Goal: Task Accomplishment & Management: Manage account settings

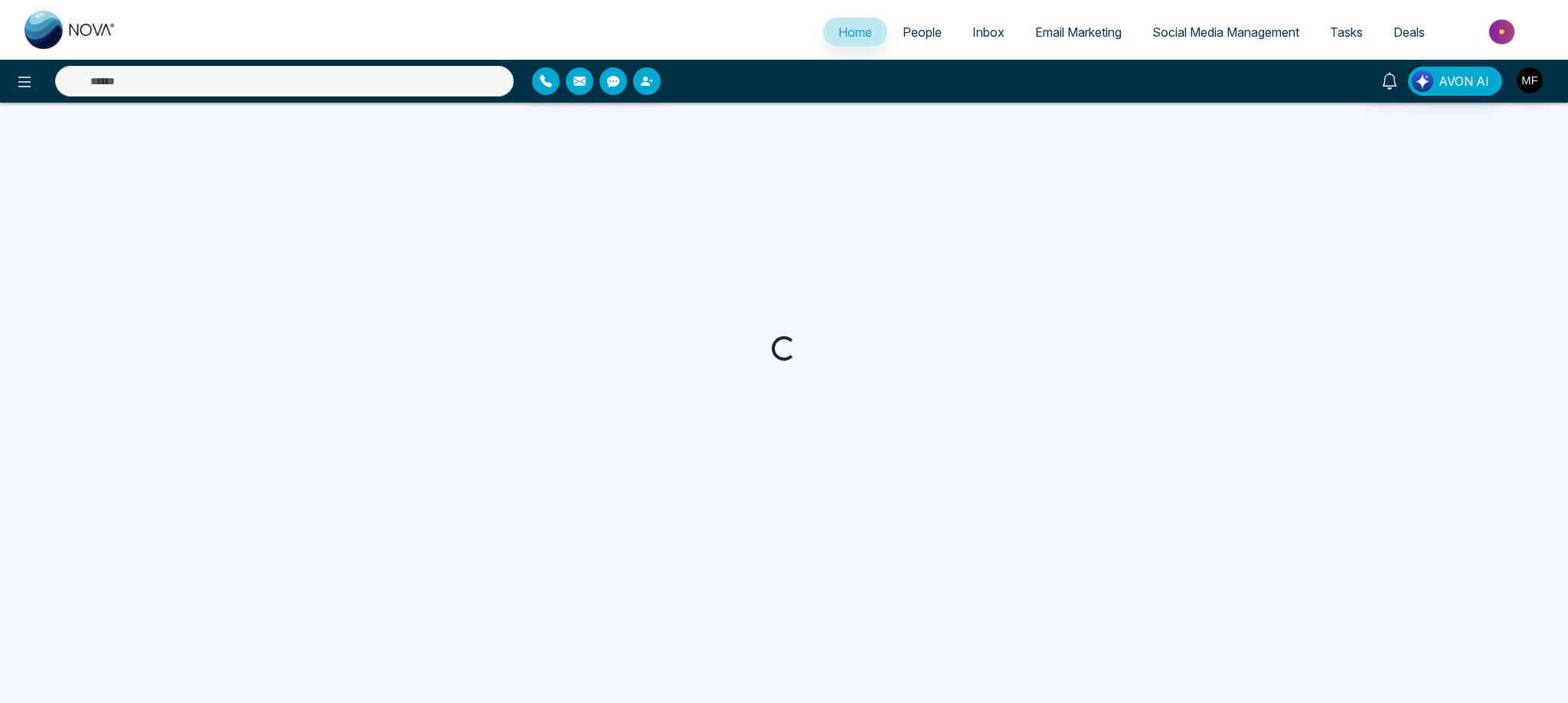
select select "*"
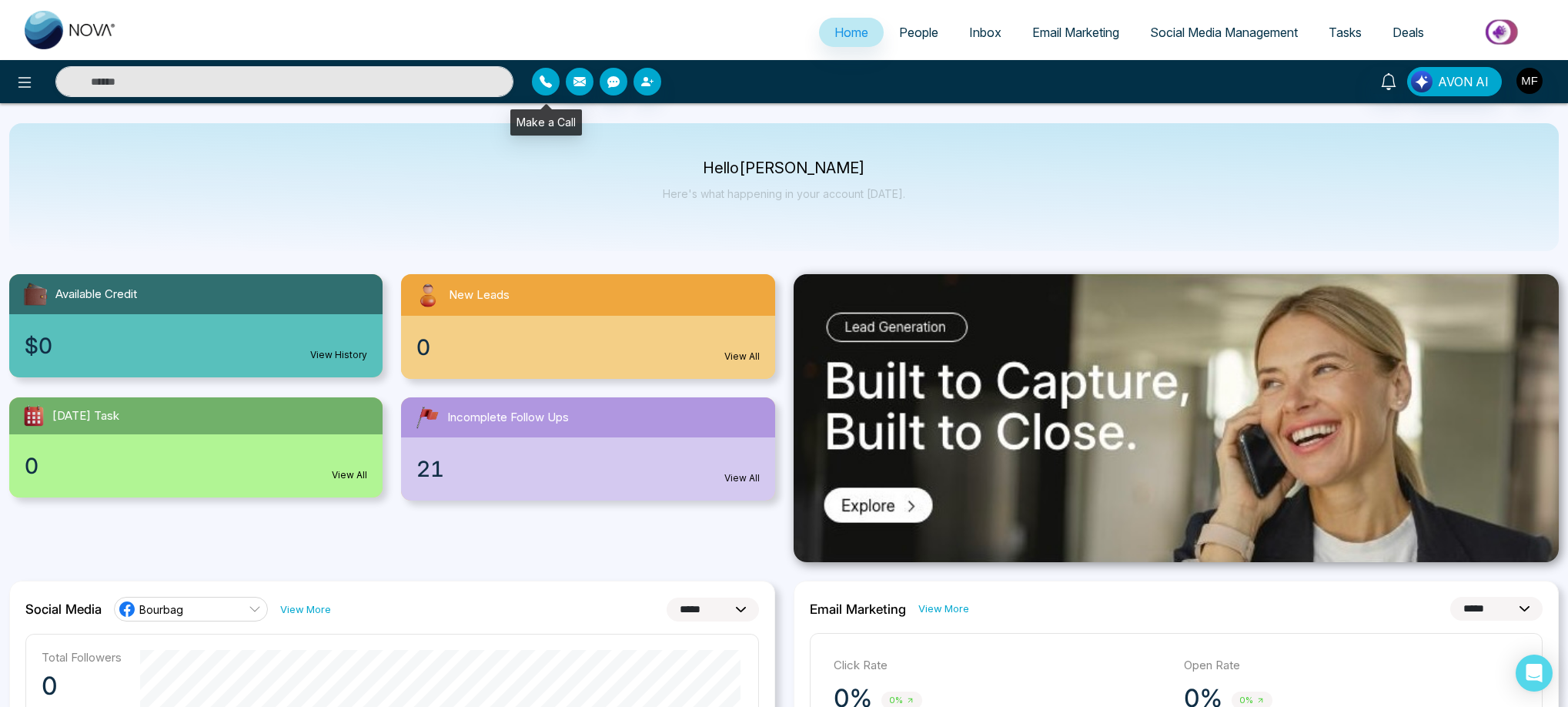
click at [546, 84] on icon "button" at bounding box center [545, 81] width 12 height 12
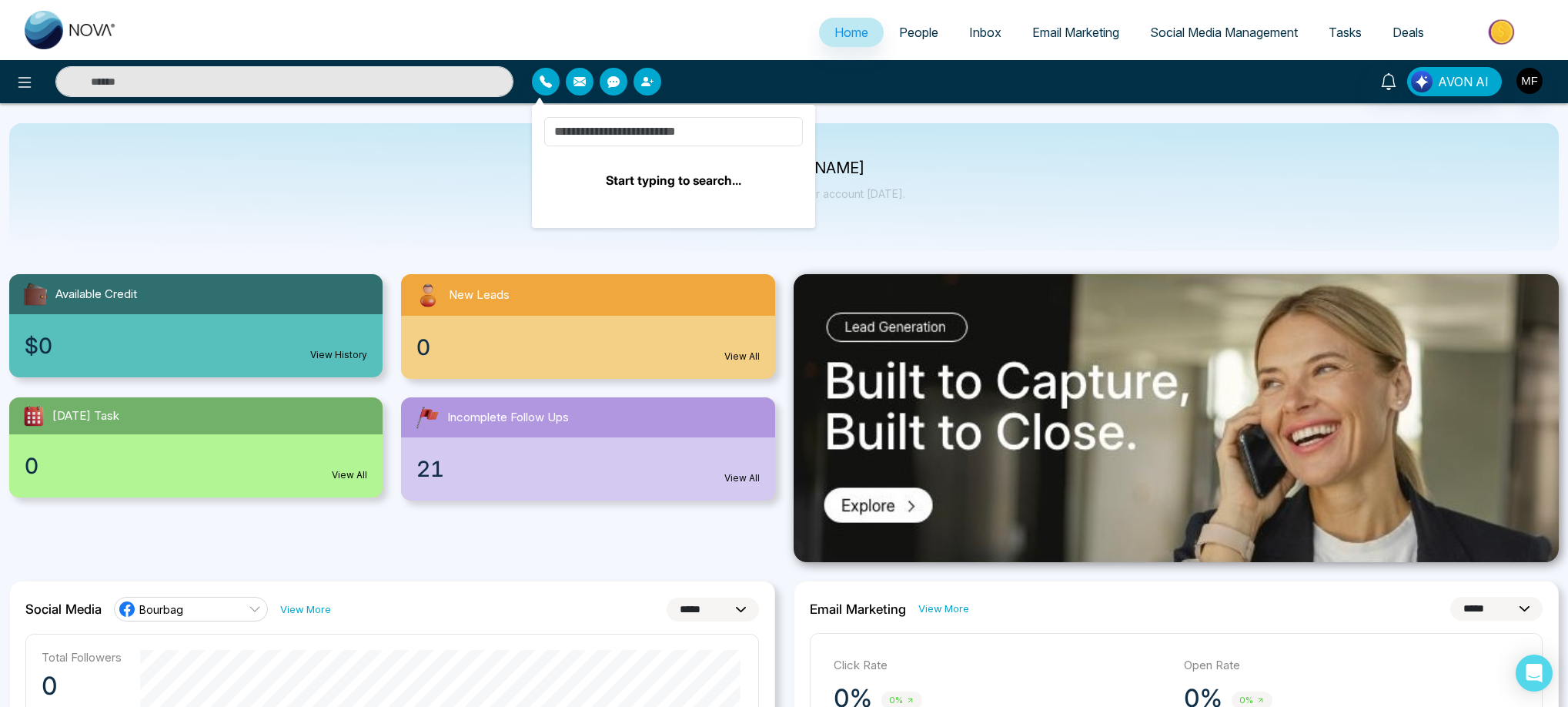
click at [659, 82] on button "button" at bounding box center [647, 82] width 28 height 28
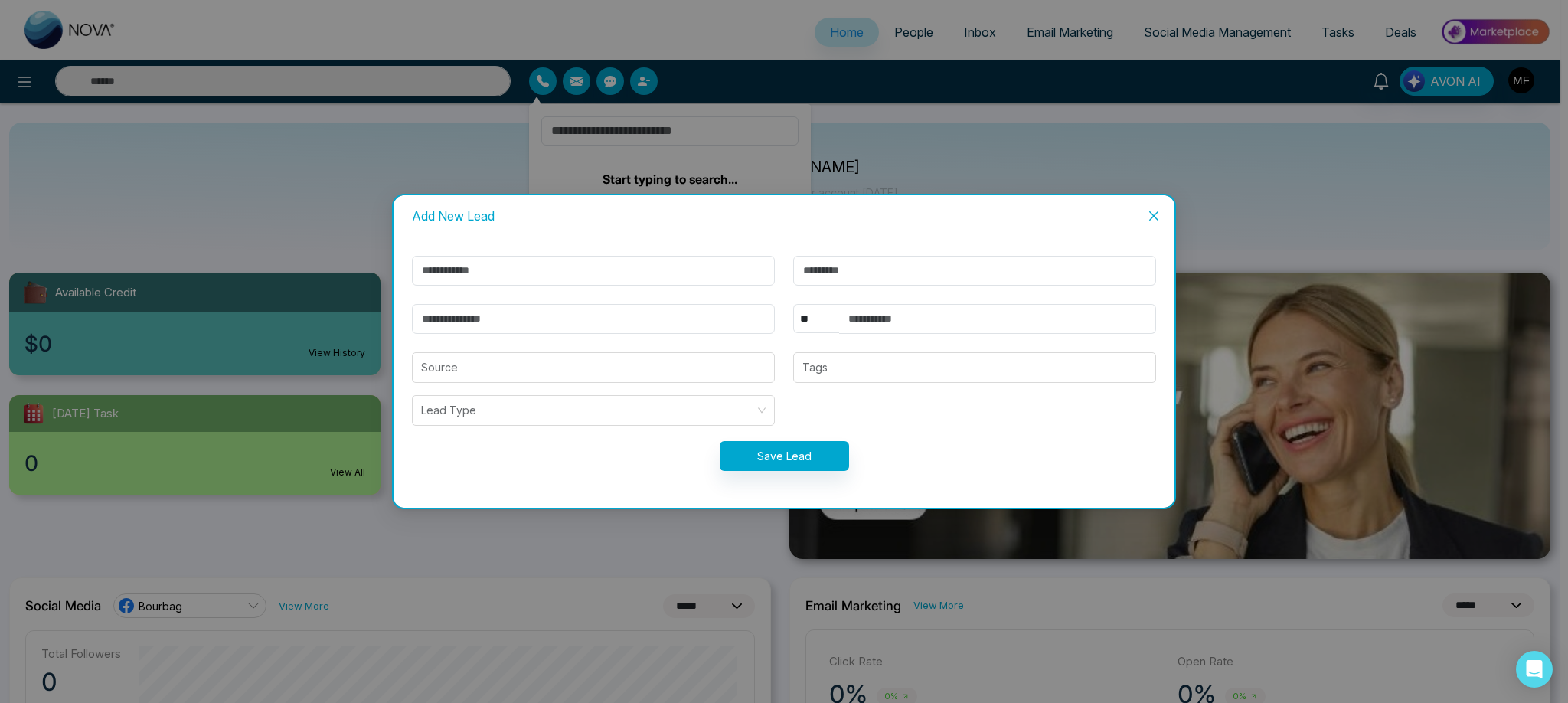
click at [771, 131] on div "Add New Lead ** **** *** *** *** **** *** Source Tags Lead Type Save Lead" at bounding box center [784, 351] width 1568 height 703
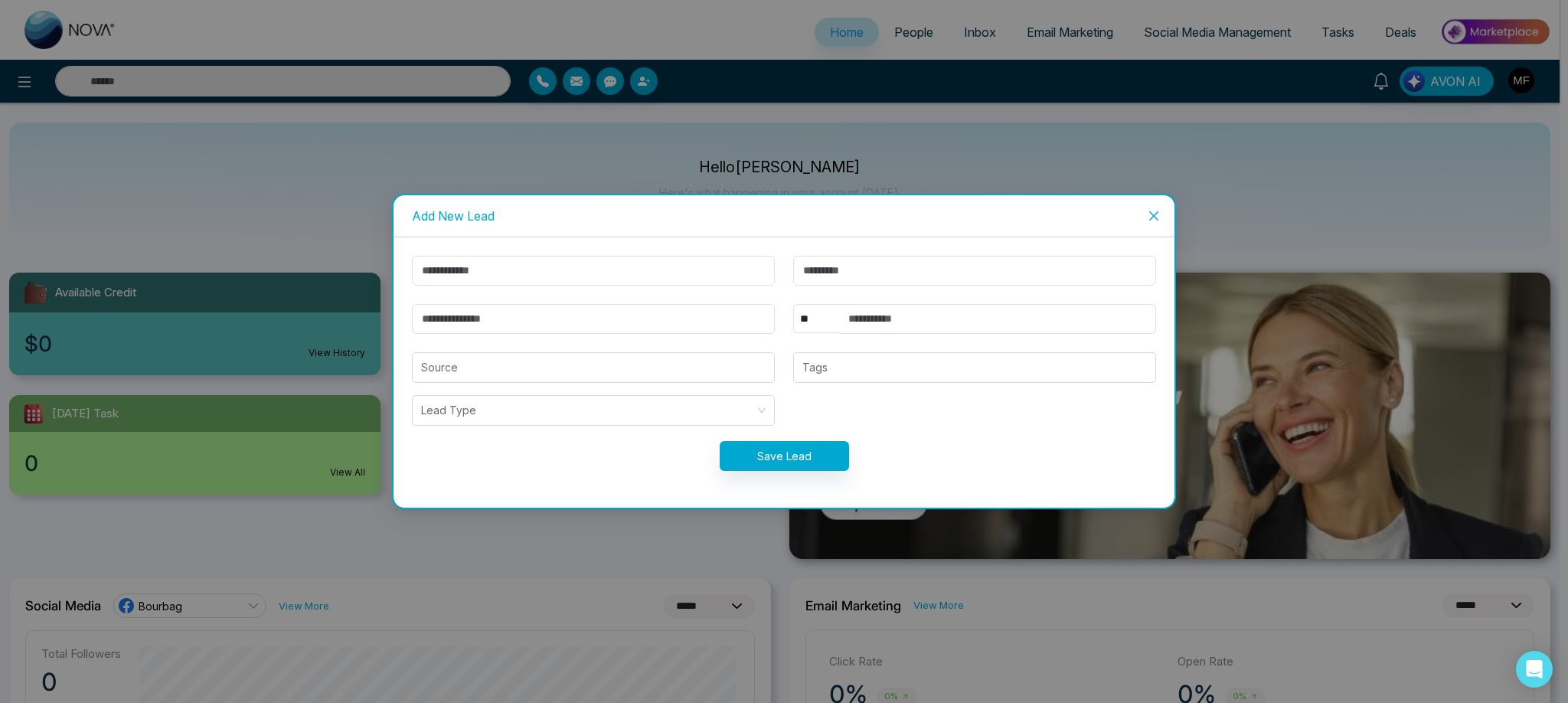
click at [1158, 218] on icon "close" at bounding box center [1153, 215] width 12 height 12
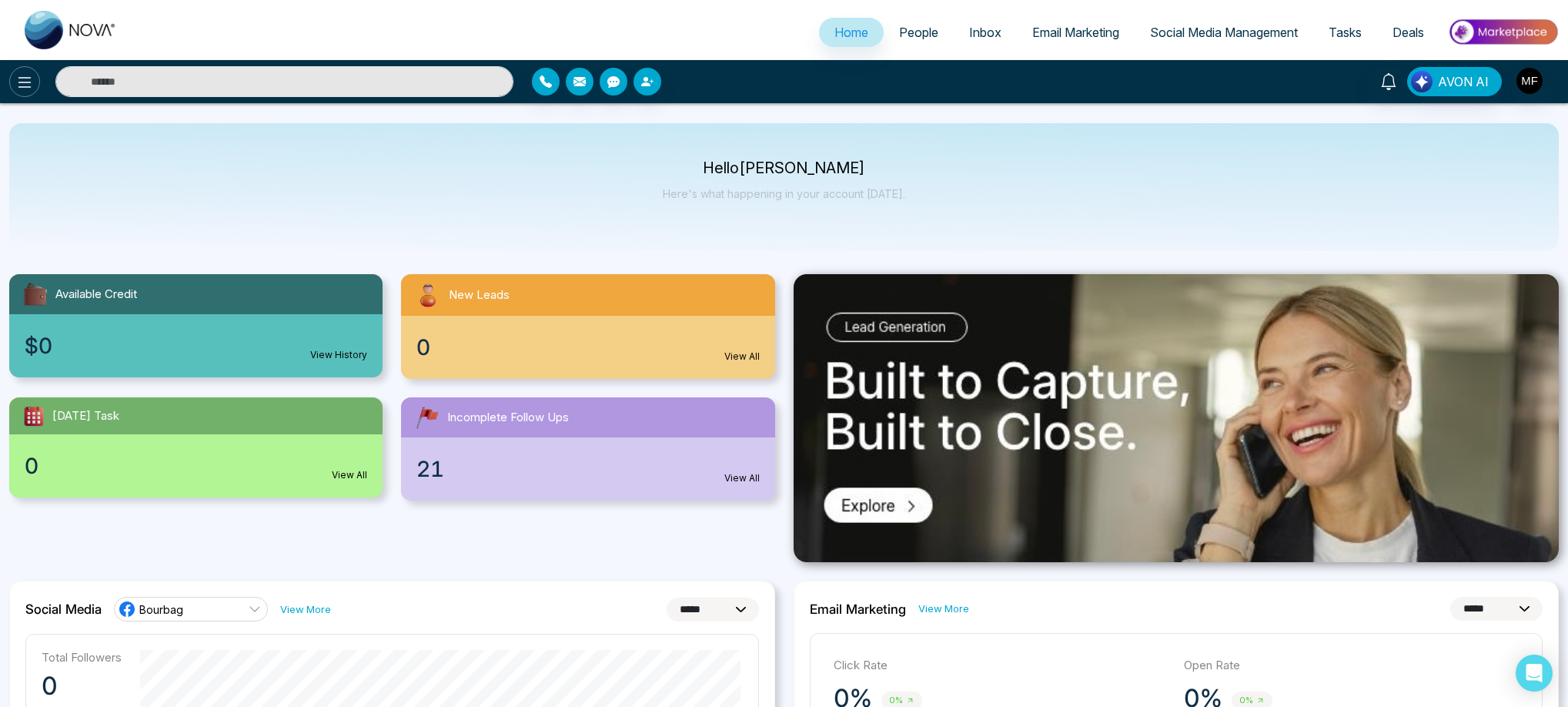
click at [21, 77] on icon at bounding box center [25, 82] width 13 height 11
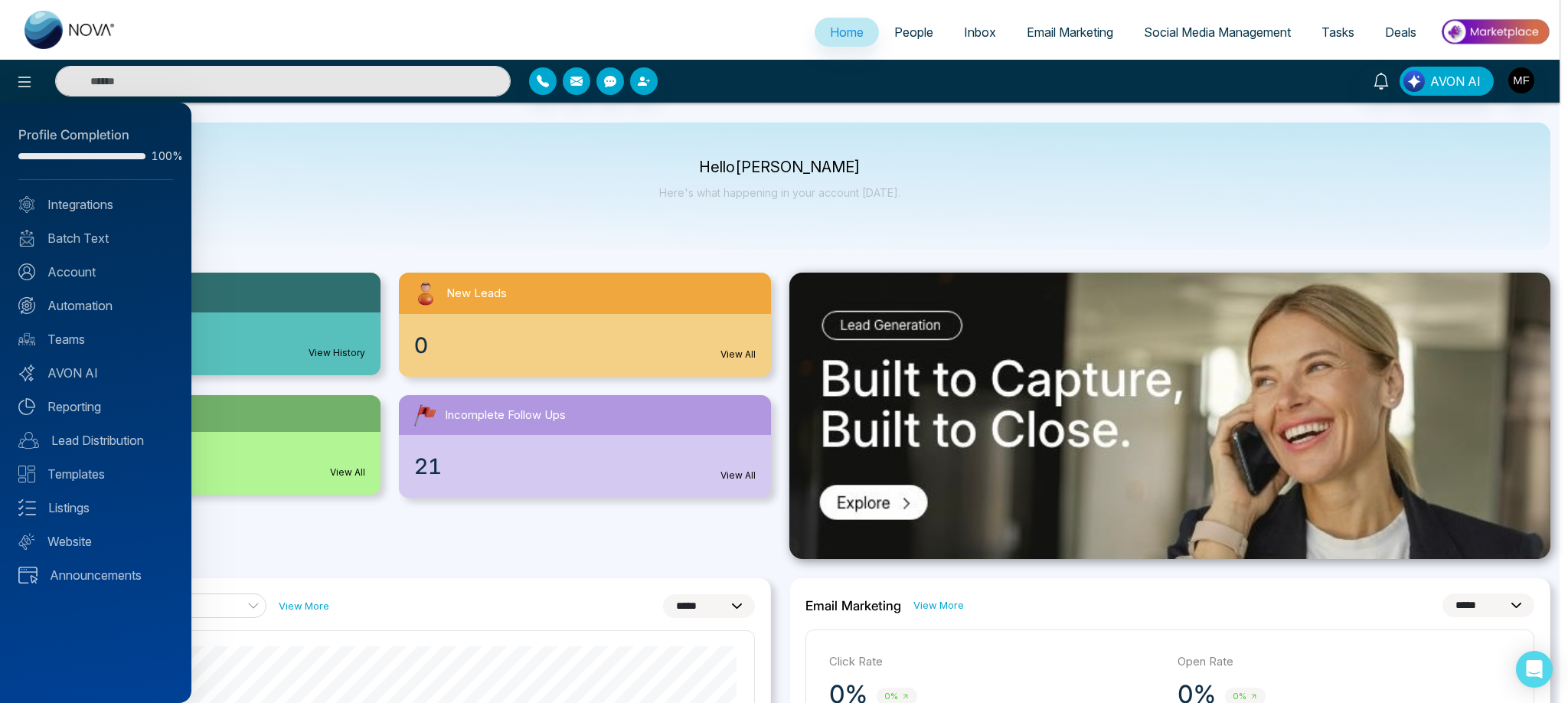
click at [693, 129] on div at bounding box center [784, 351] width 1568 height 703
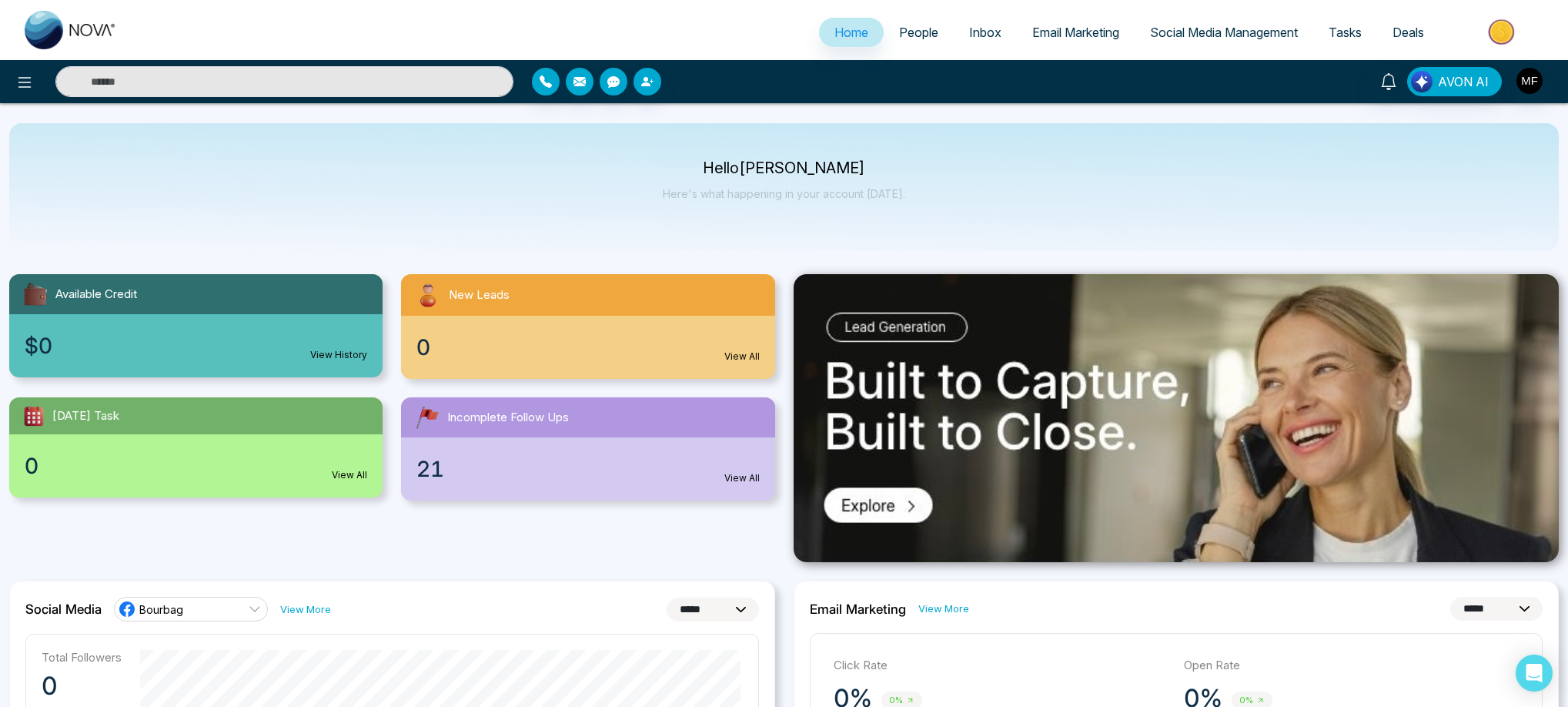
click at [896, 46] on link "People" at bounding box center [918, 33] width 70 height 29
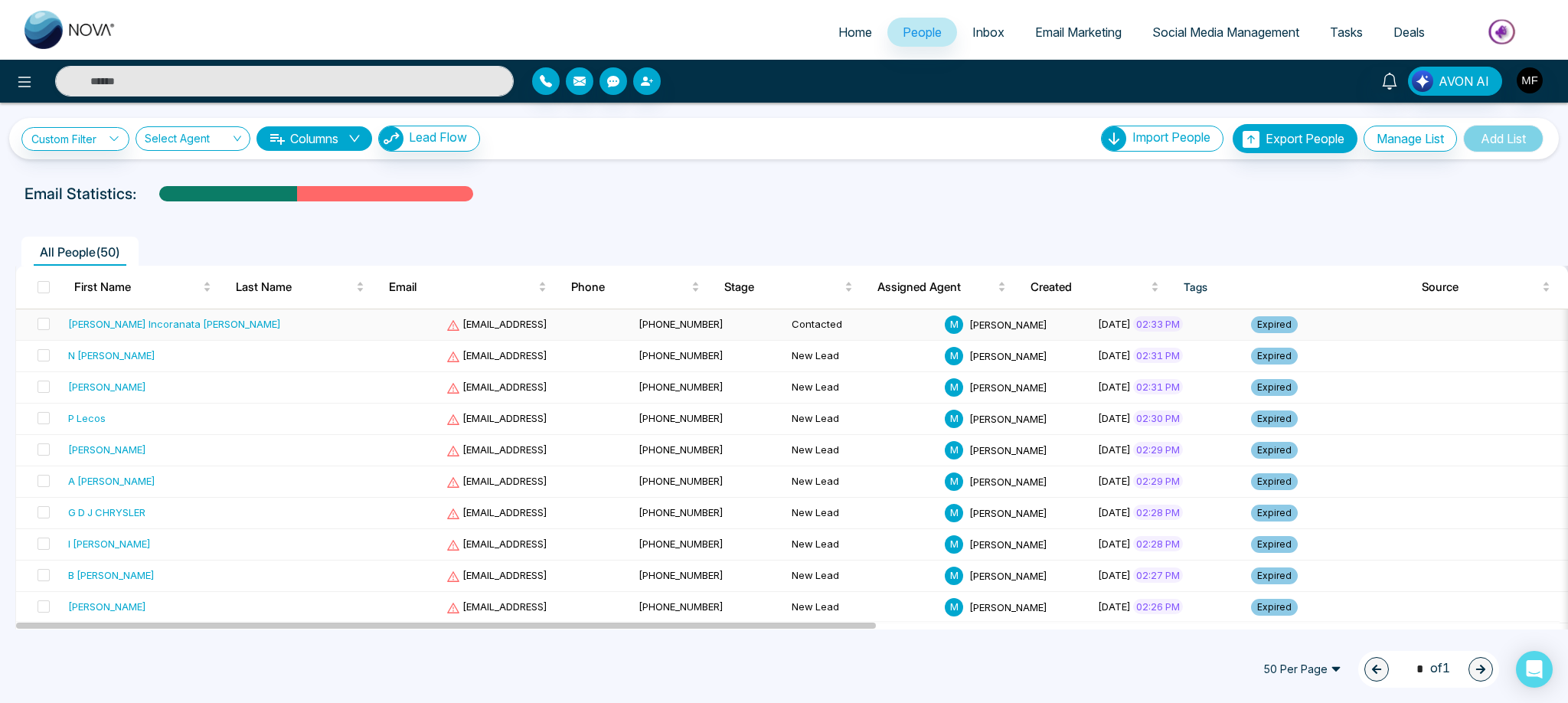
click at [152, 329] on div "[PERSON_NAME] Incoranata [PERSON_NAME]" at bounding box center [175, 323] width 213 height 15
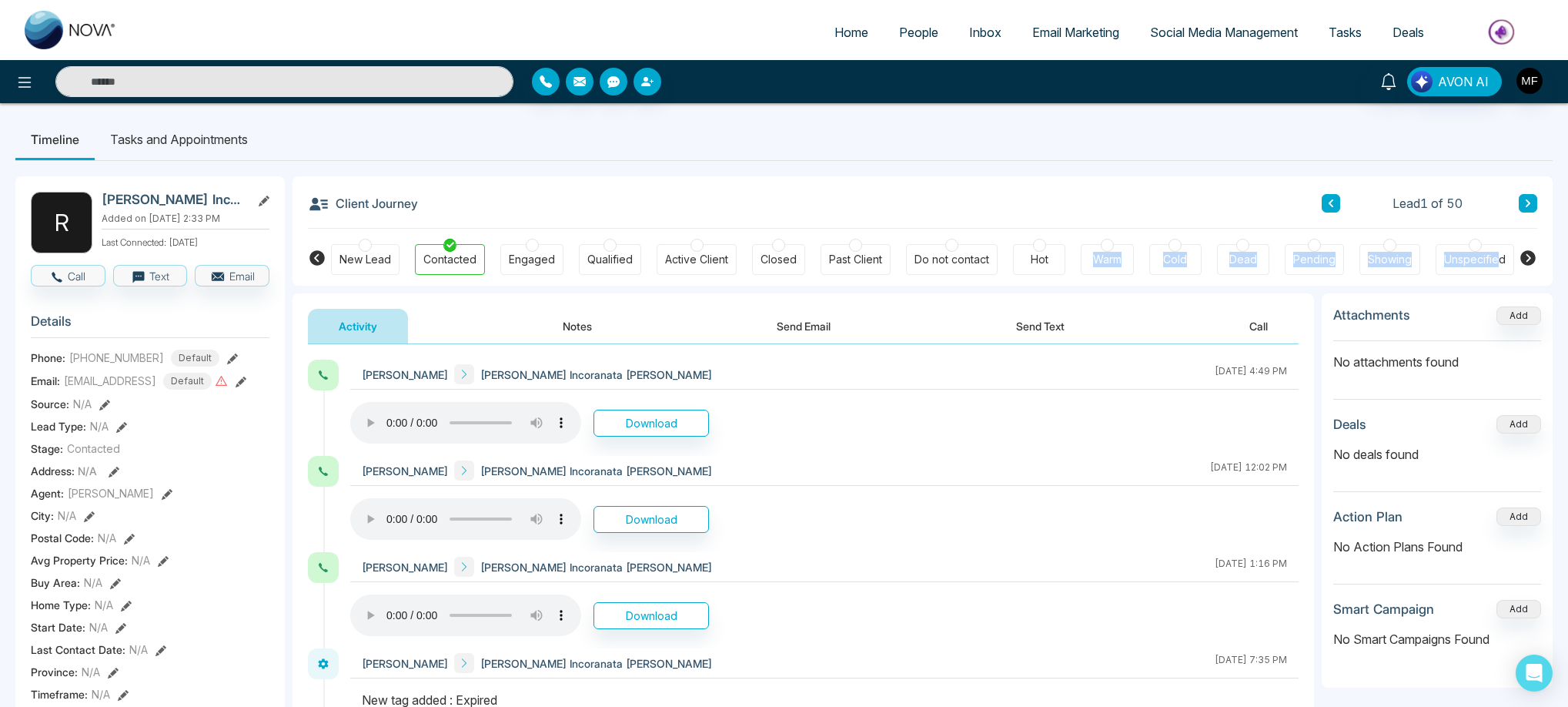
drag, startPoint x: 1500, startPoint y: 262, endPoint x: 1056, endPoint y: 286, distance: 444.6
click at [1056, 286] on div "**********" at bounding box center [922, 711] width 1260 height 1069
click at [821, 187] on div "Client Journey Lead 1 of 50" at bounding box center [922, 203] width 1229 height 52
click at [956, 239] on div "New Lead Contacted Engaged Qualified Active Client Closed Past Client Do not co…" at bounding box center [922, 257] width 1183 height 57
click at [956, 248] on div at bounding box center [952, 245] width 13 height 13
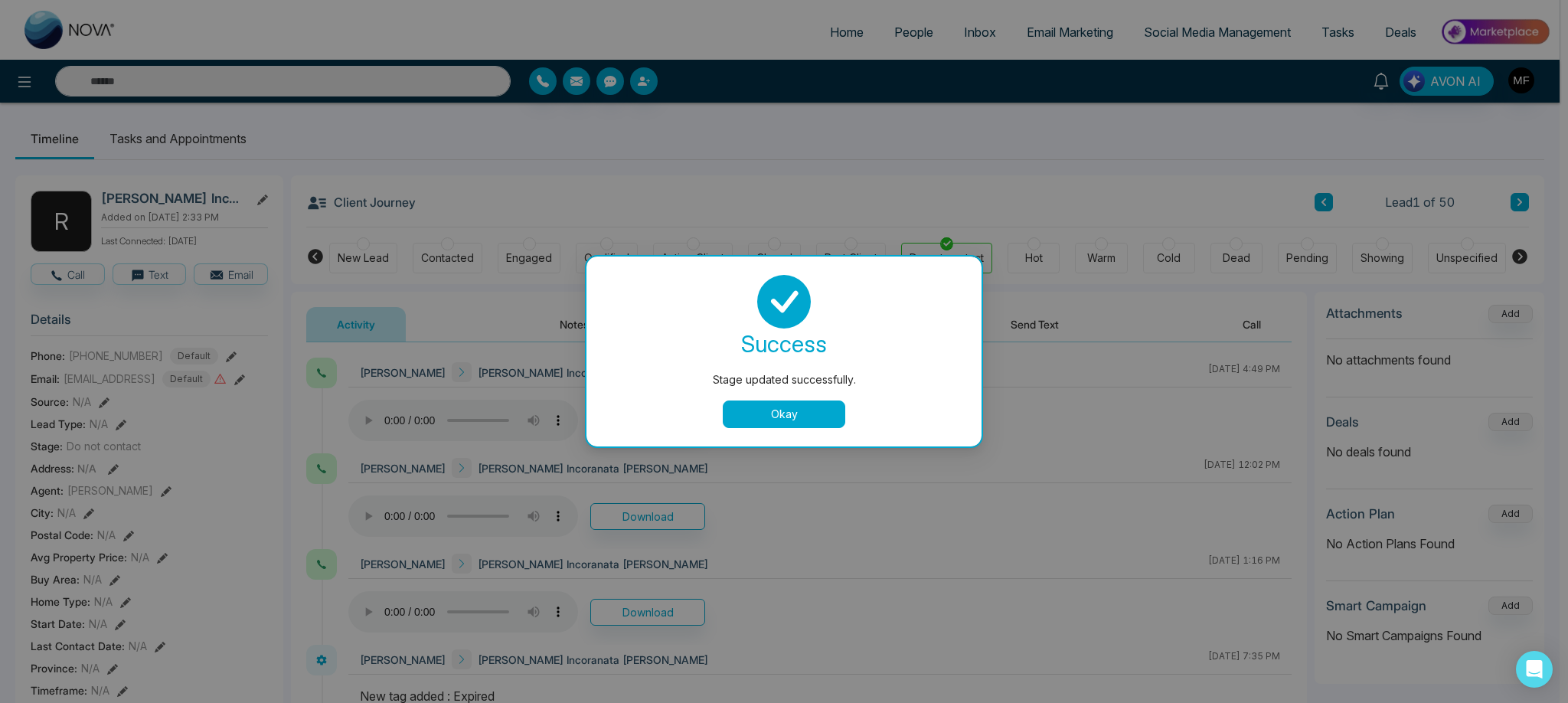
click at [804, 420] on button "Okay" at bounding box center [784, 414] width 123 height 28
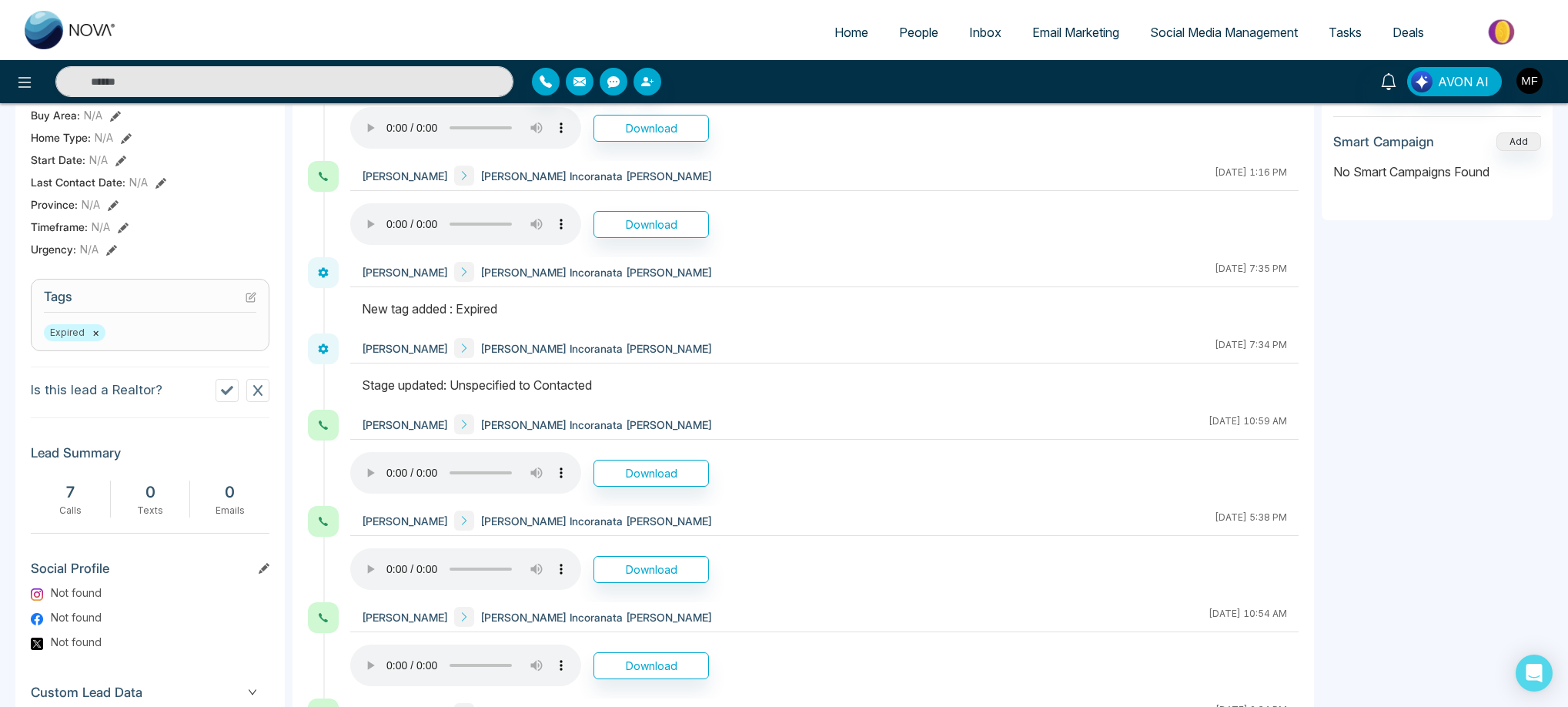
scroll to position [498, 0]
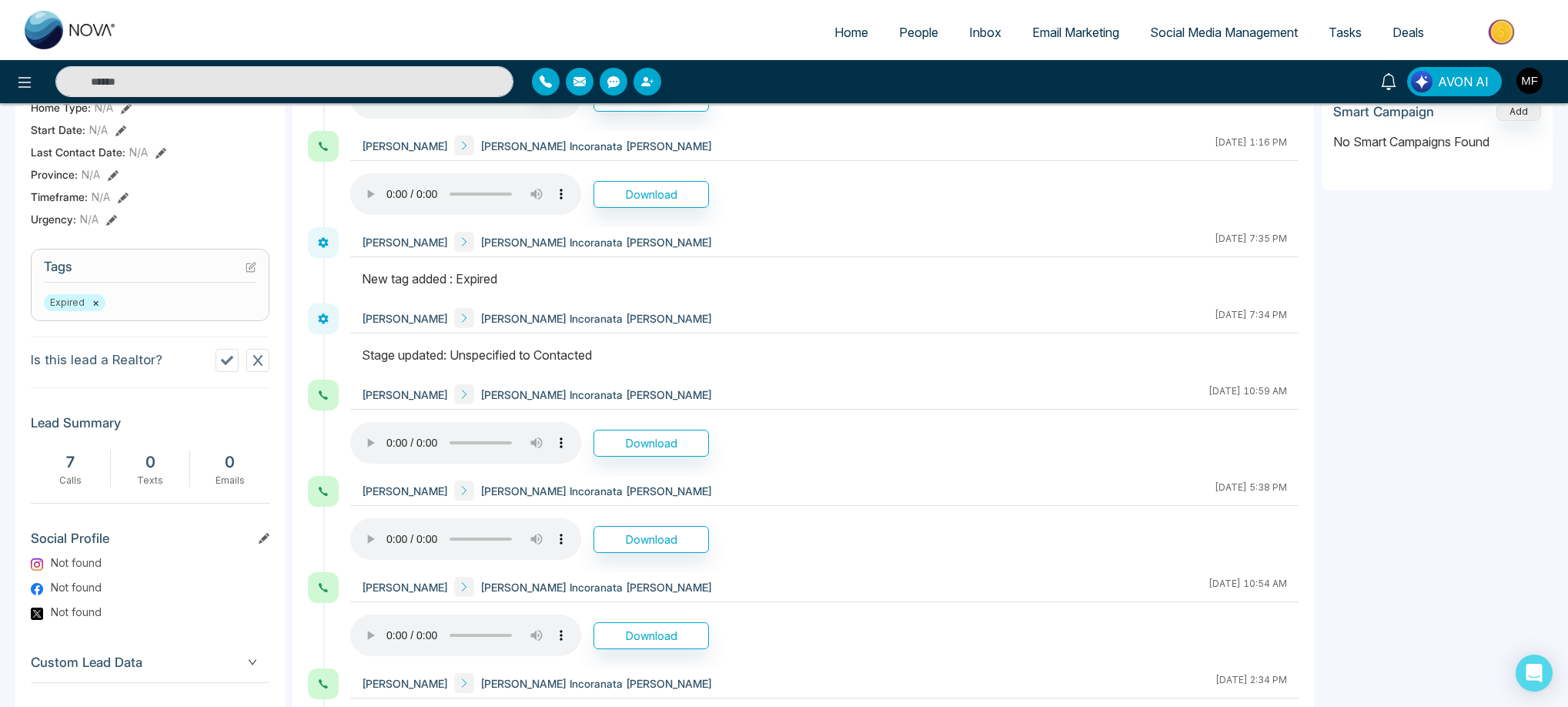
click at [262, 361] on icon at bounding box center [257, 360] width 12 height 12
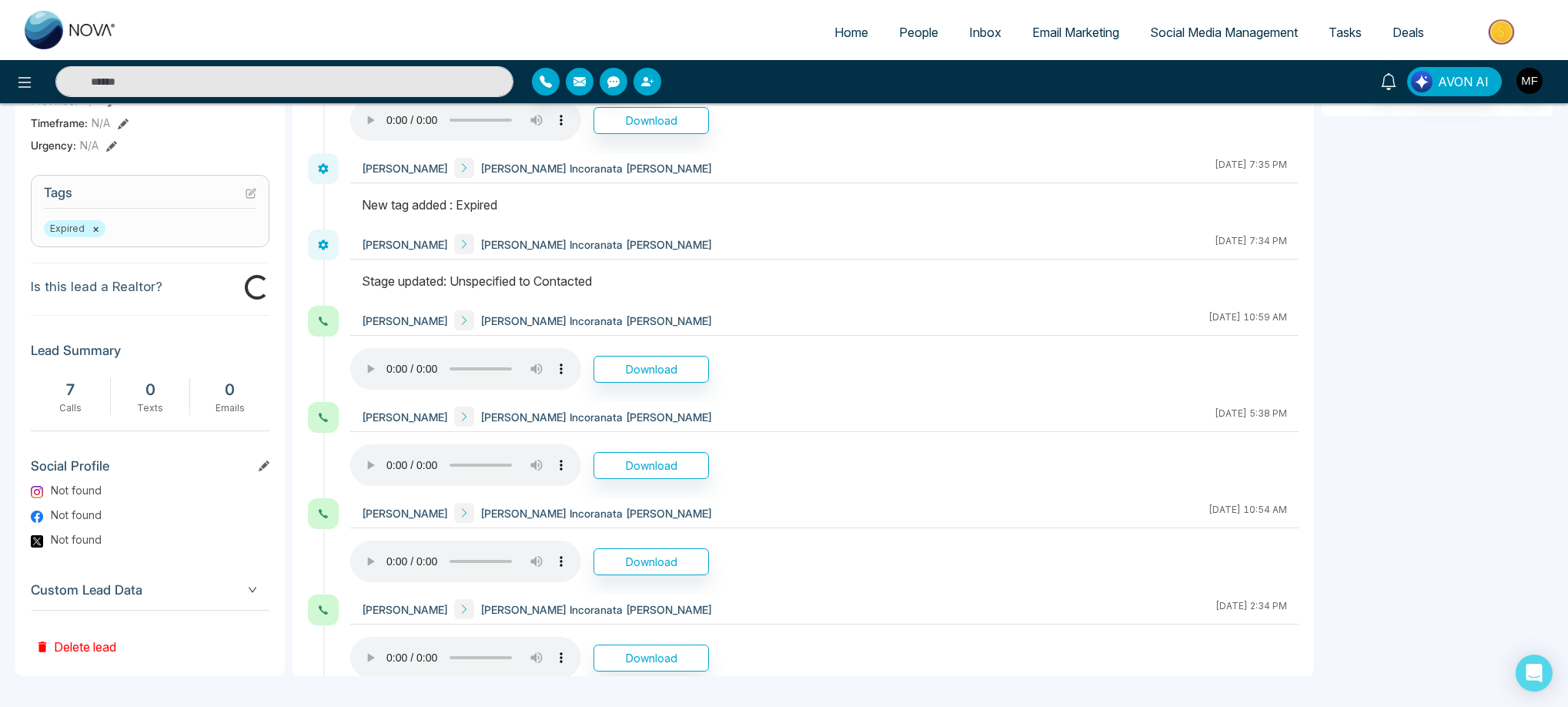
scroll to position [570, 0]
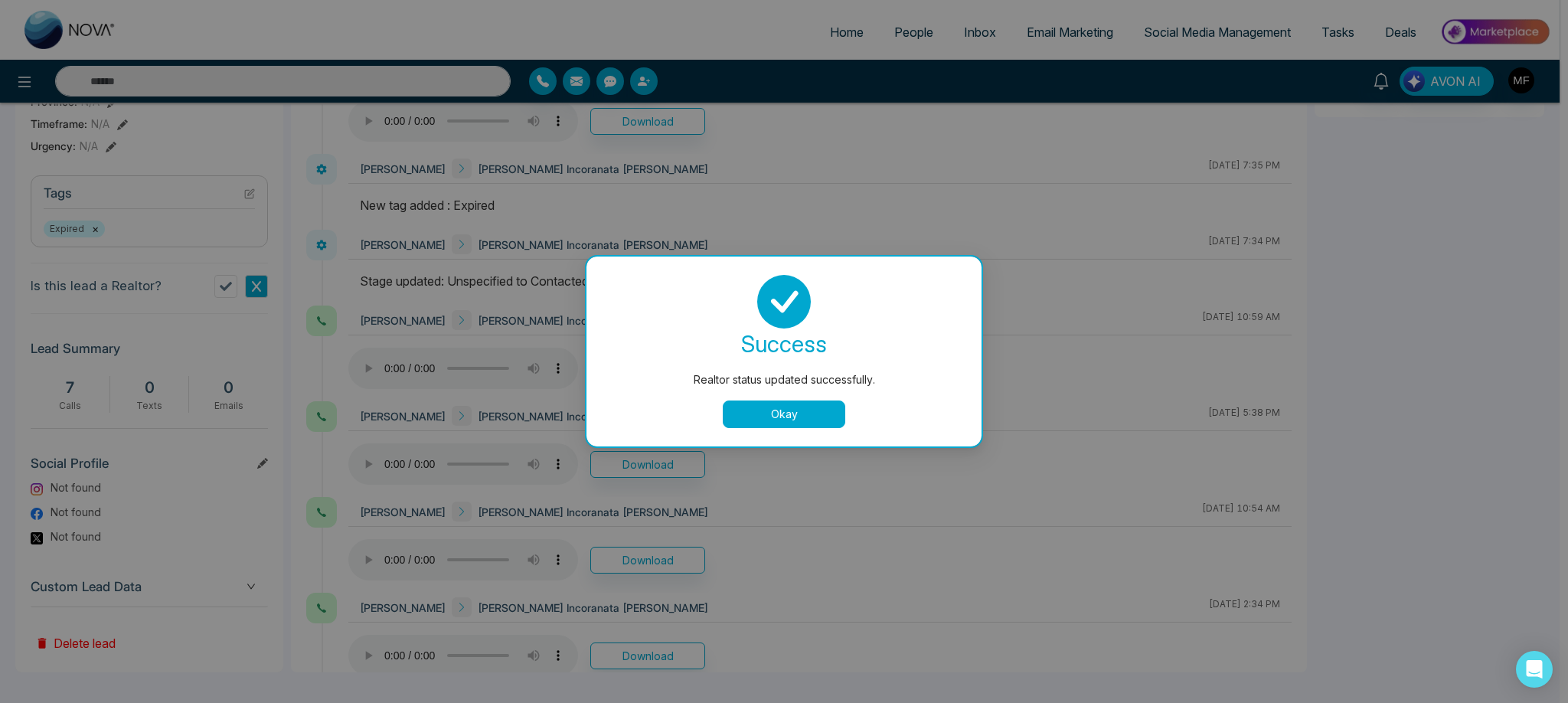
click at [746, 421] on button "Okay" at bounding box center [784, 414] width 123 height 28
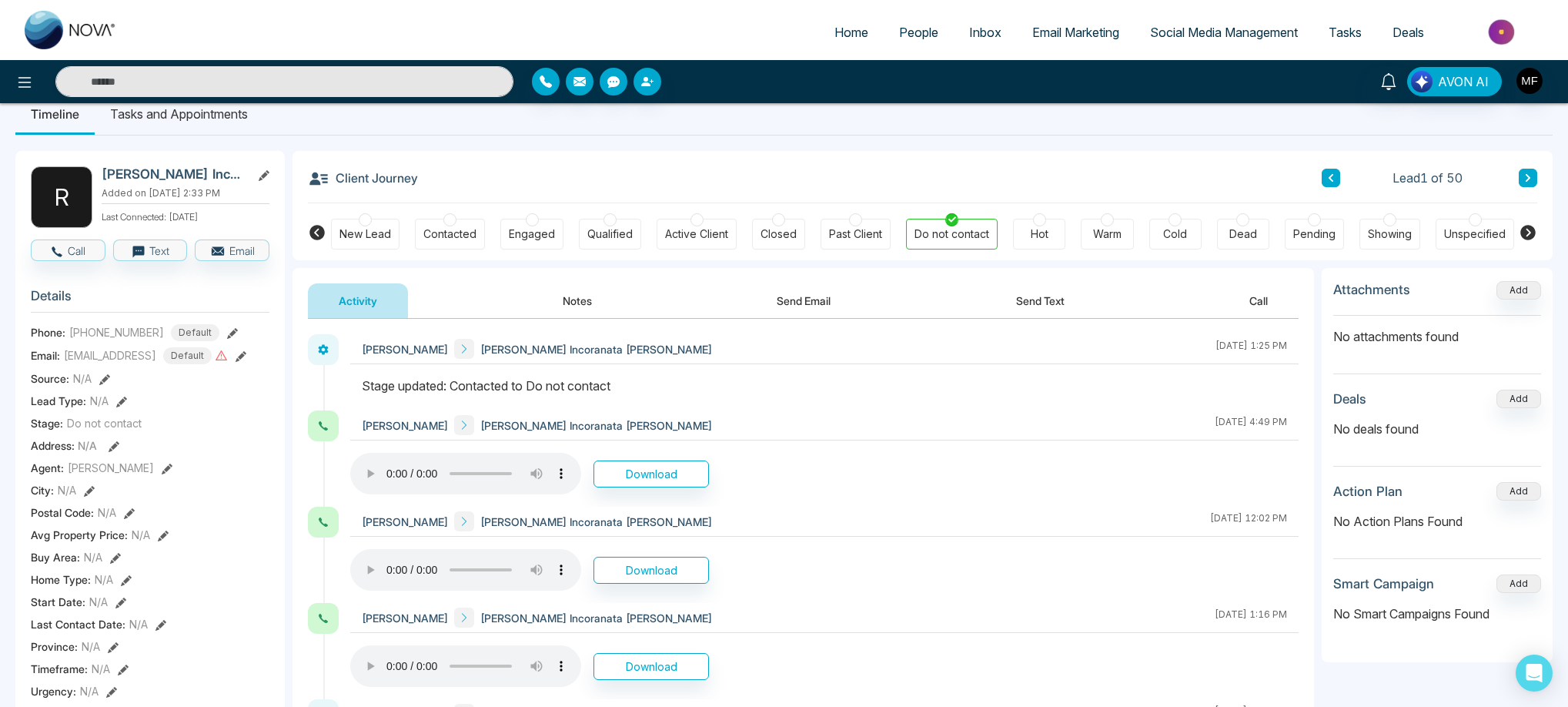
scroll to position [0, 0]
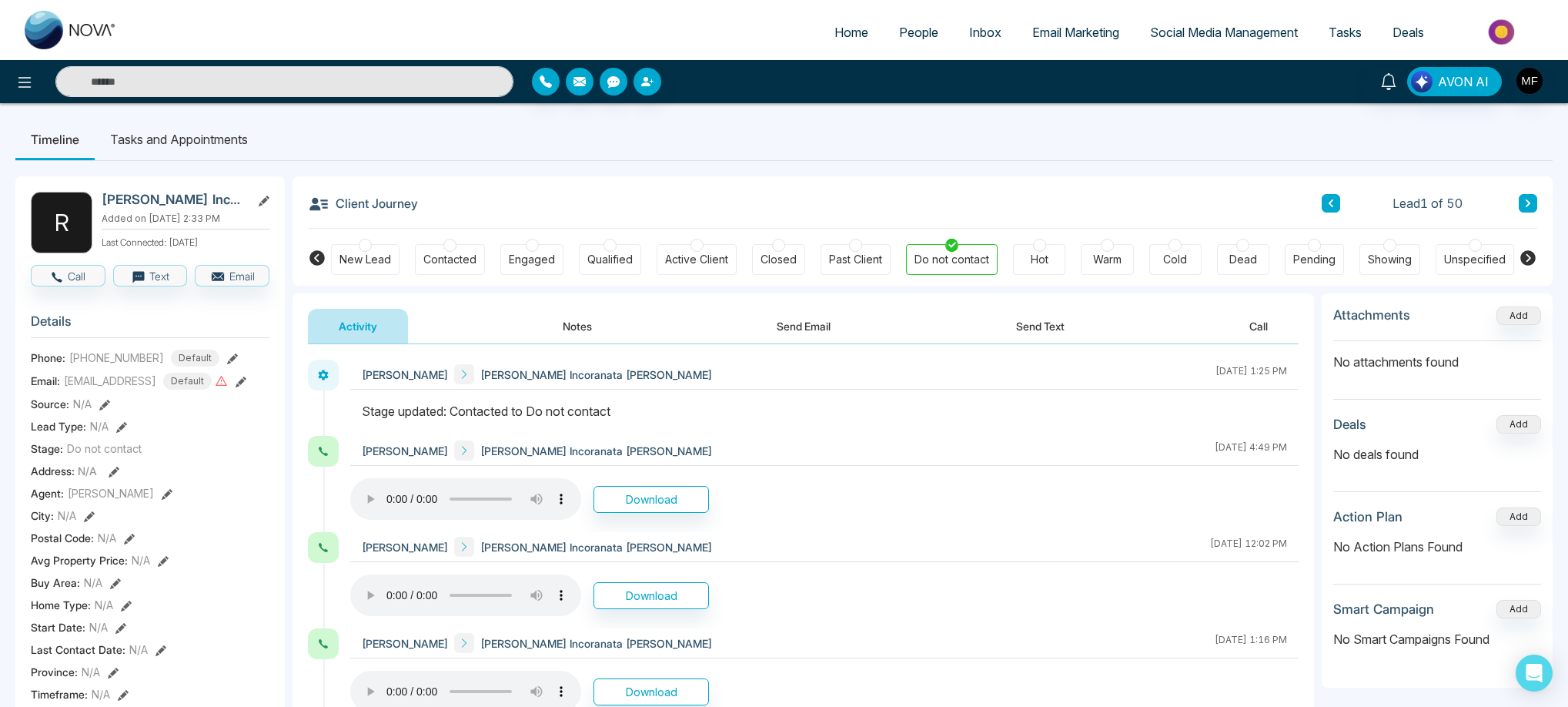
click at [205, 144] on li "Tasks and Appointments" at bounding box center [179, 139] width 168 height 42
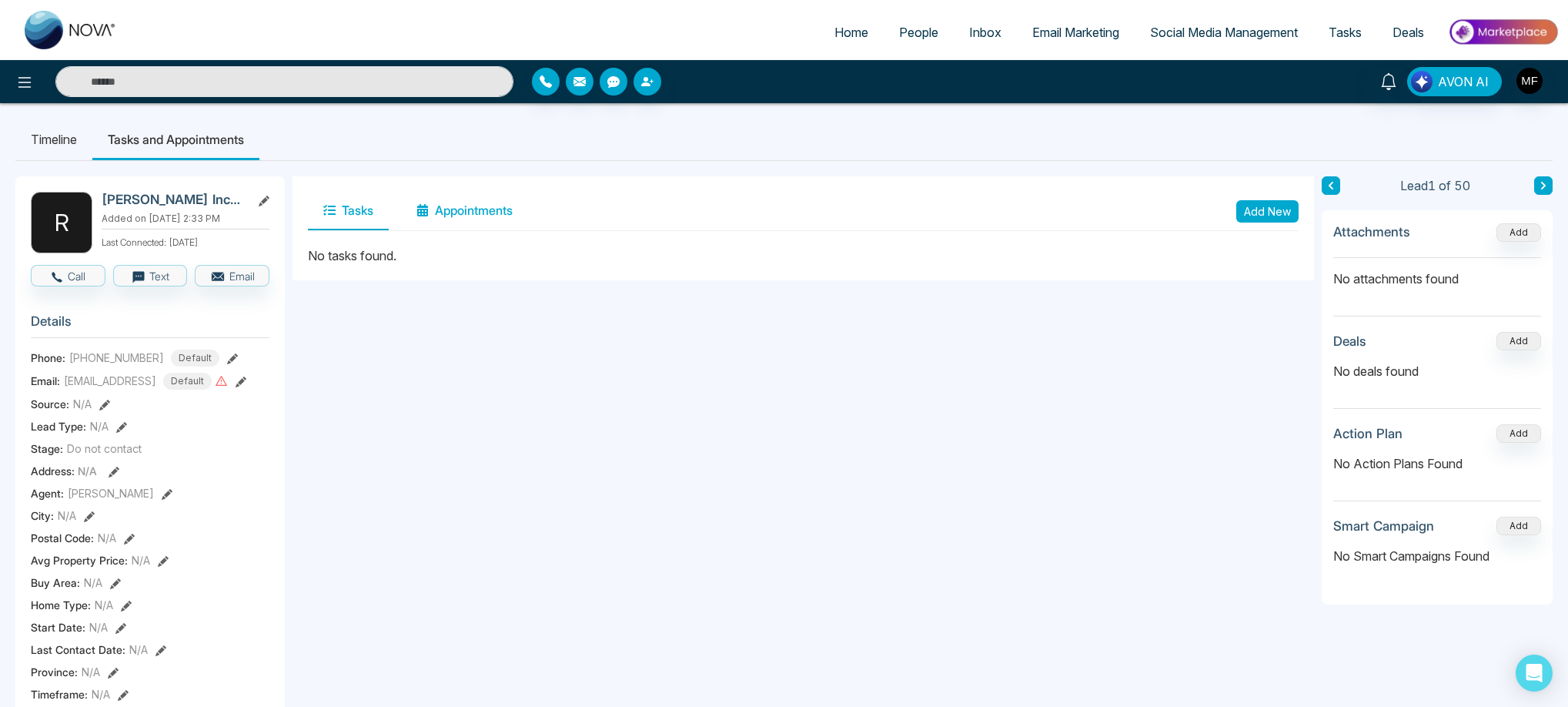
click at [431, 212] on button "Appointments" at bounding box center [464, 211] width 127 height 38
click at [359, 214] on button "Tasks" at bounding box center [348, 211] width 81 height 38
click at [38, 137] on li "Timeline" at bounding box center [54, 139] width 77 height 42
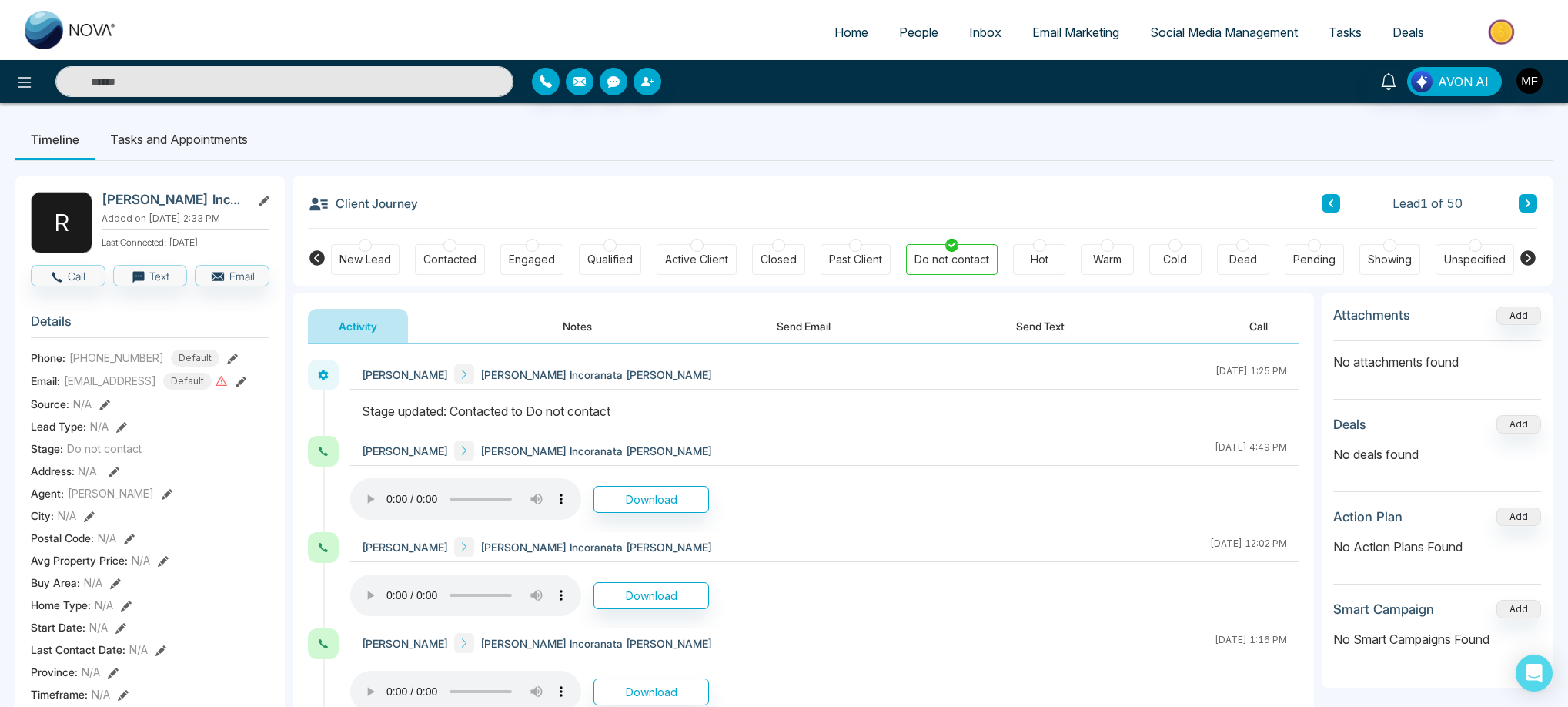
click at [1529, 207] on icon at bounding box center [1527, 203] width 7 height 9
